Goal: Information Seeking & Learning: Learn about a topic

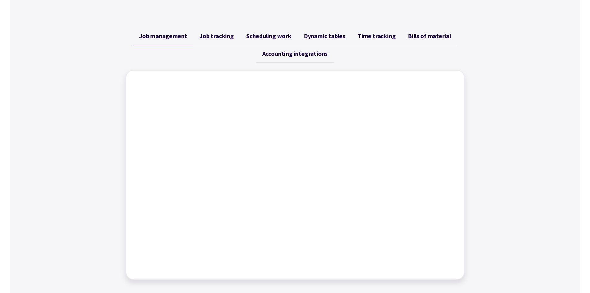
scroll to position [186, 0]
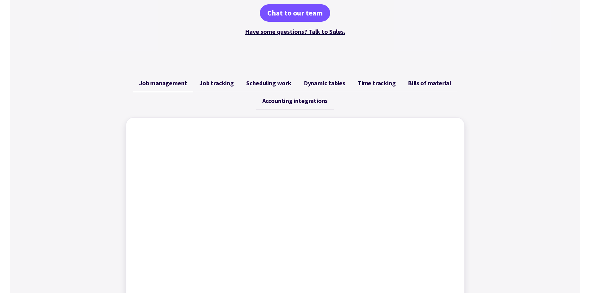
click at [223, 84] on span "Job tracking" at bounding box center [216, 82] width 34 height 7
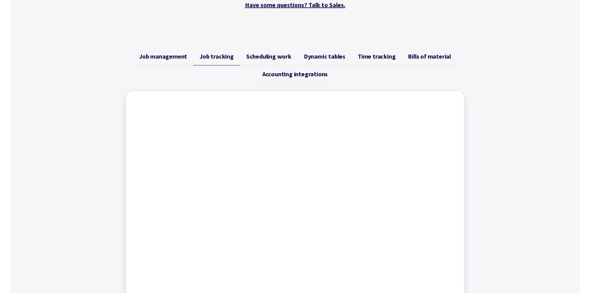
scroll to position [248, 0]
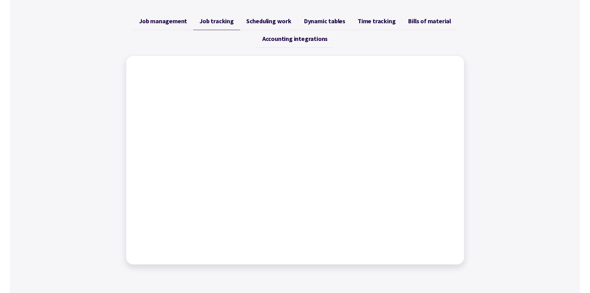
click at [276, 19] on span "Scheduling work" at bounding box center [268, 20] width 45 height 7
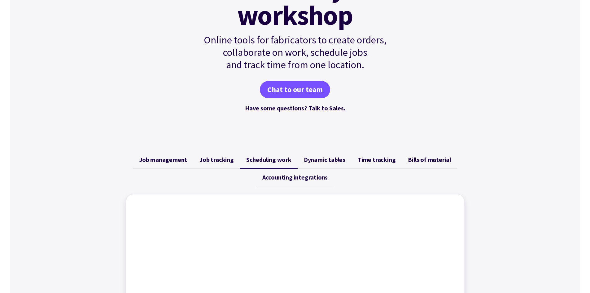
scroll to position [217, 0]
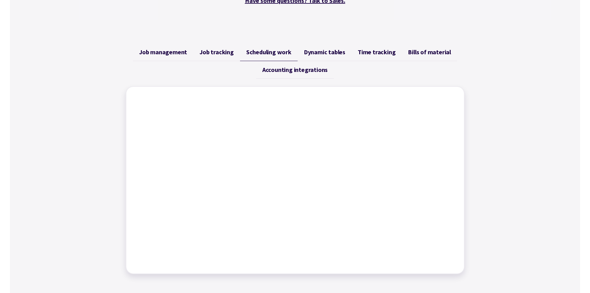
click at [324, 54] on span "Dynamic tables" at bounding box center [325, 51] width 42 height 7
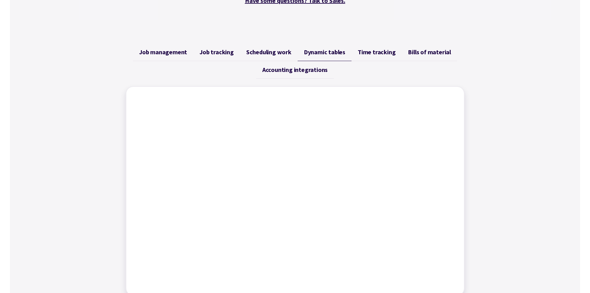
click at [387, 50] on span "Time tracking" at bounding box center [377, 51] width 38 height 7
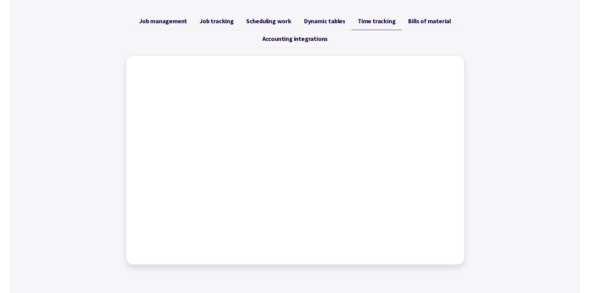
click at [411, 24] on span "Bills of material" at bounding box center [429, 20] width 43 height 7
click at [309, 37] on span "Accounting integrations" at bounding box center [294, 38] width 65 height 7
click at [353, 22] on link "Time tracking" at bounding box center [377, 21] width 50 height 18
click at [547, 177] on div "Job management Job tracking Scheduling work Dynamic tables Time tracking Bills …" at bounding box center [295, 138] width 570 height 267
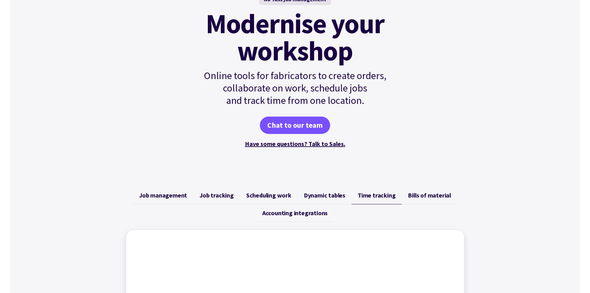
scroll to position [186, 0]
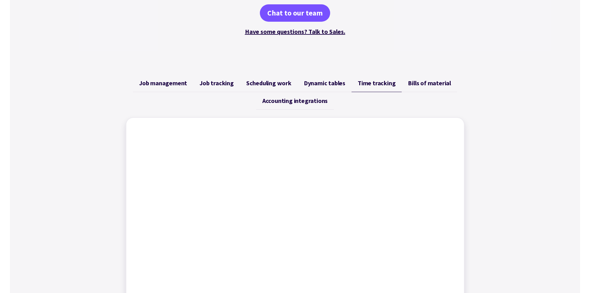
click at [179, 83] on span "Job management" at bounding box center [163, 82] width 48 height 7
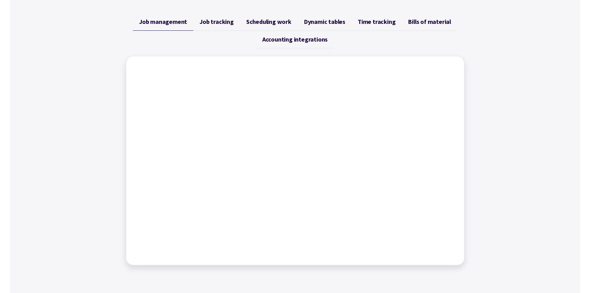
scroll to position [248, 0]
click at [222, 24] on span "Job tracking" at bounding box center [216, 20] width 34 height 7
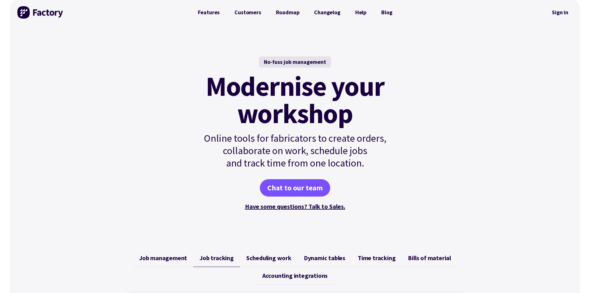
scroll to position [0, 0]
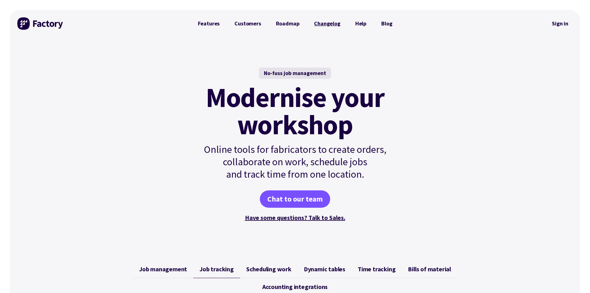
click at [324, 24] on link "Changelog" at bounding box center [327, 23] width 41 height 12
click at [206, 20] on link "Features" at bounding box center [208, 23] width 37 height 12
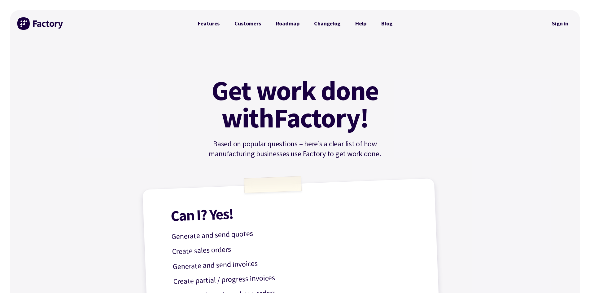
click at [247, 22] on link "Customers" at bounding box center [247, 23] width 41 height 12
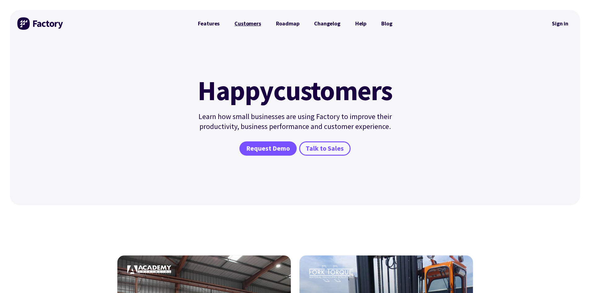
click at [254, 24] on link "Customers" at bounding box center [247, 23] width 41 height 12
click at [213, 23] on link "Features" at bounding box center [208, 23] width 37 height 12
